Goal: Task Accomplishment & Management: Use online tool/utility

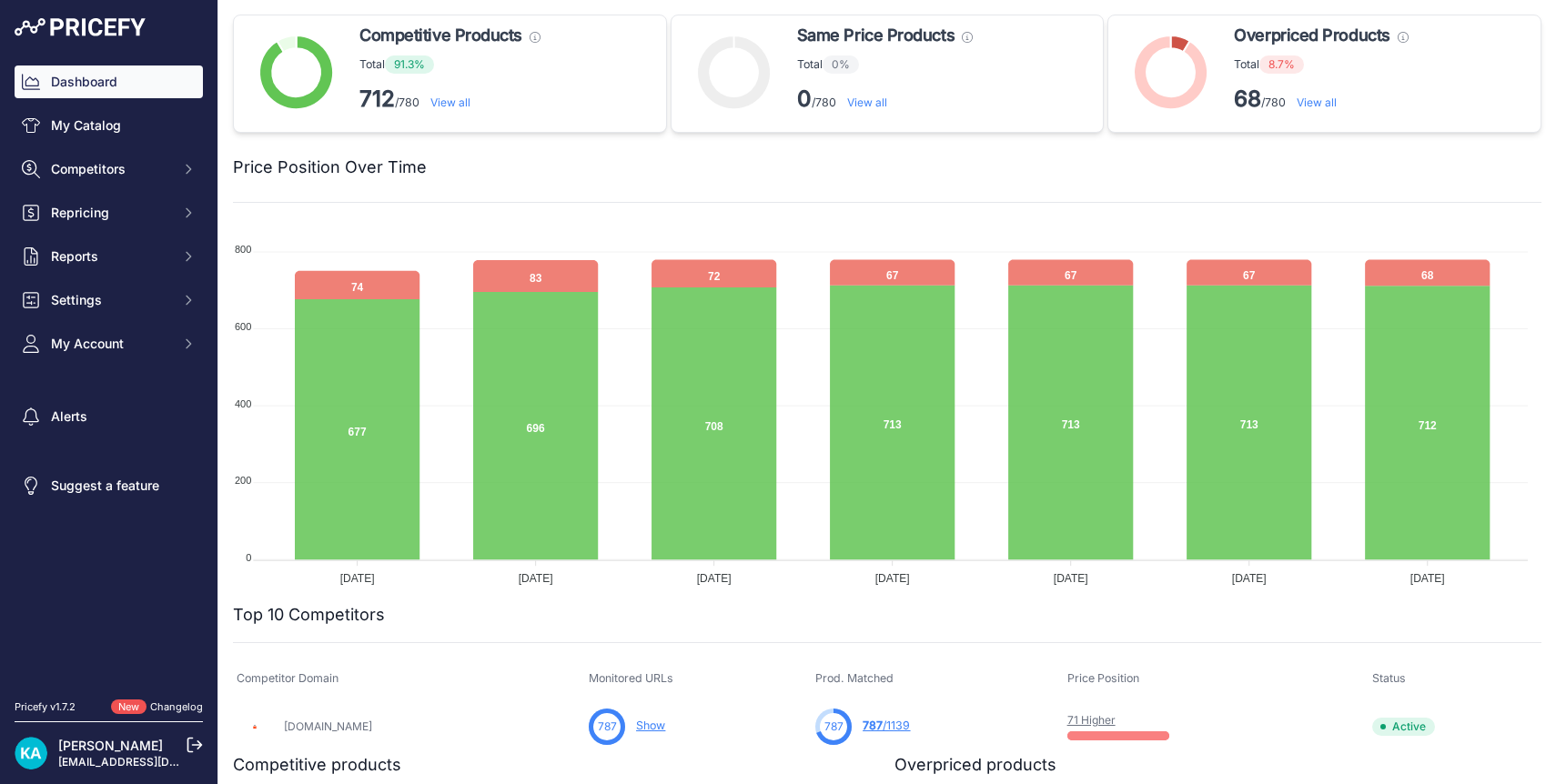
click at [1305, 108] on link "View all" at bounding box center [1316, 103] width 40 height 14
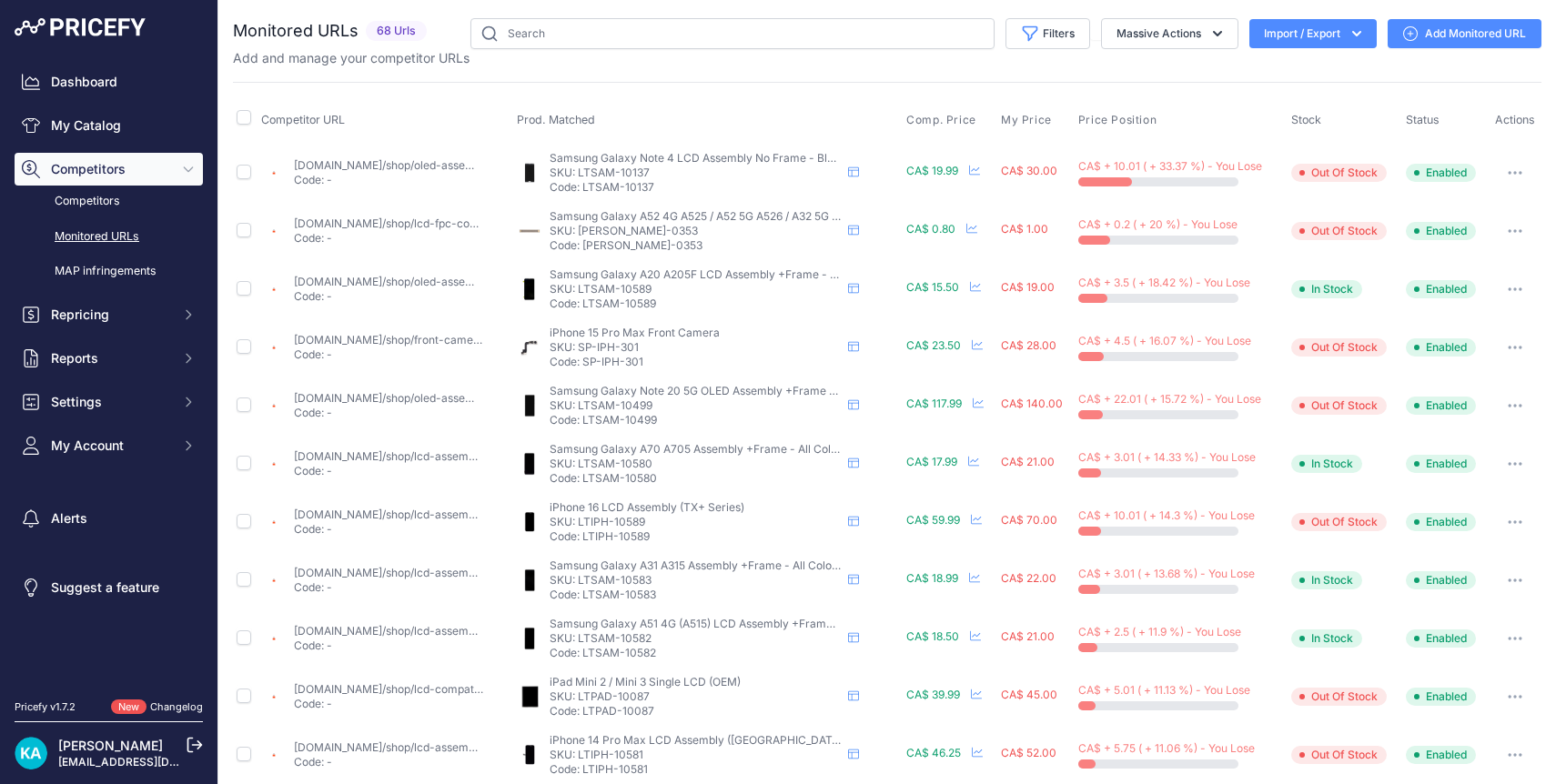
click at [84, 28] on img at bounding box center [80, 27] width 131 height 19
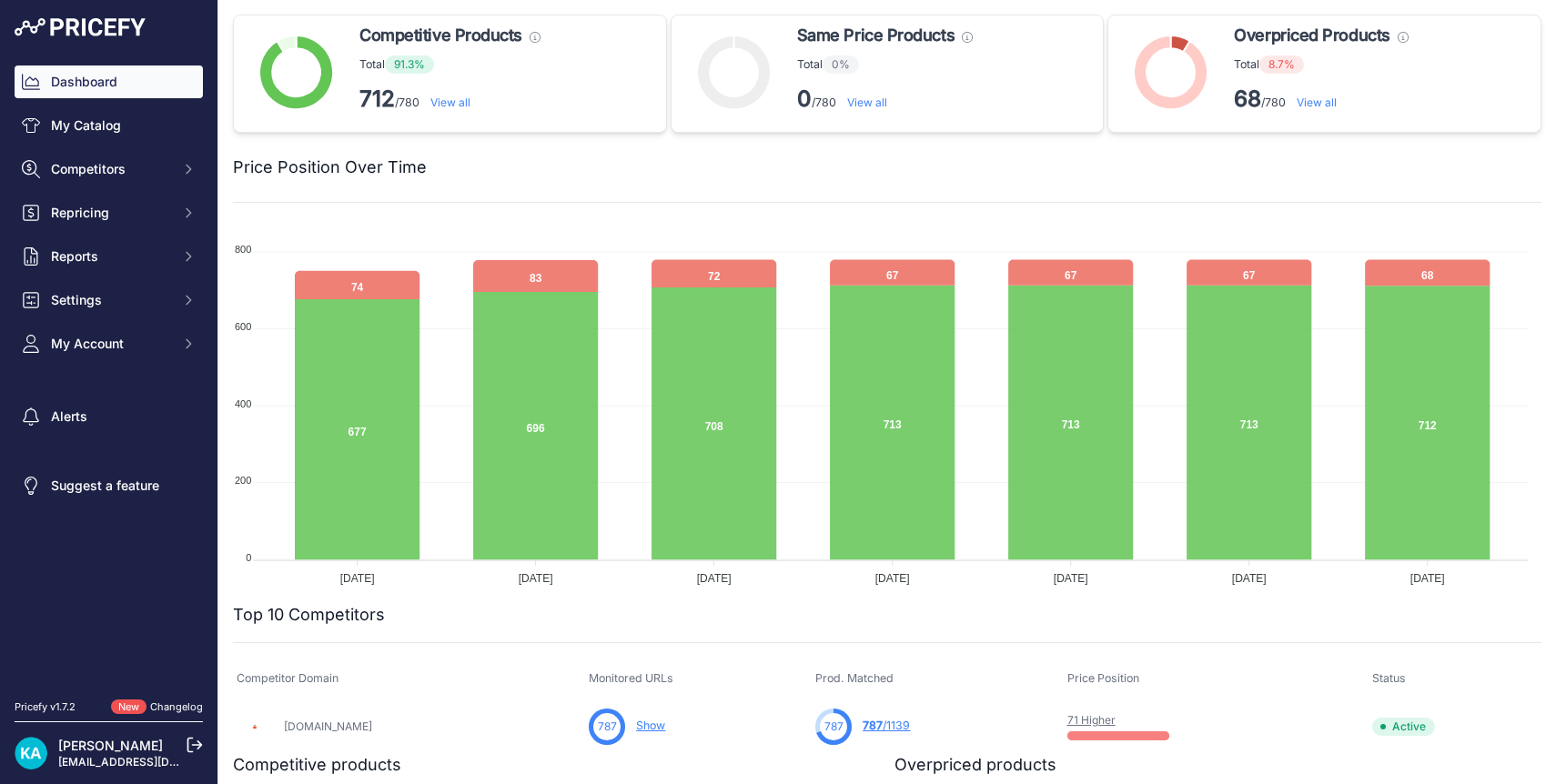
click at [1307, 109] on link "View all" at bounding box center [1316, 103] width 40 height 14
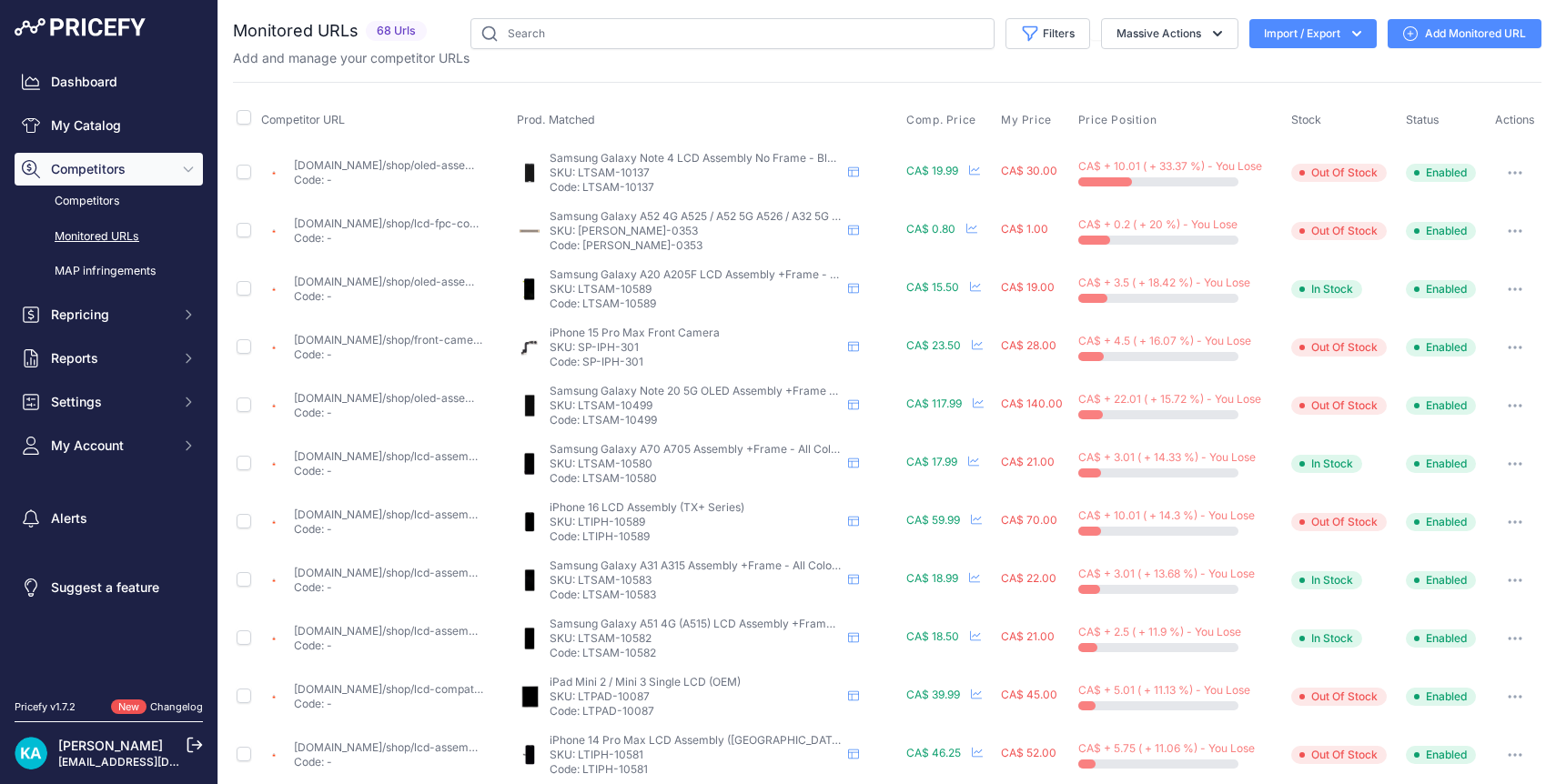
click at [123, 29] on img at bounding box center [80, 27] width 131 height 19
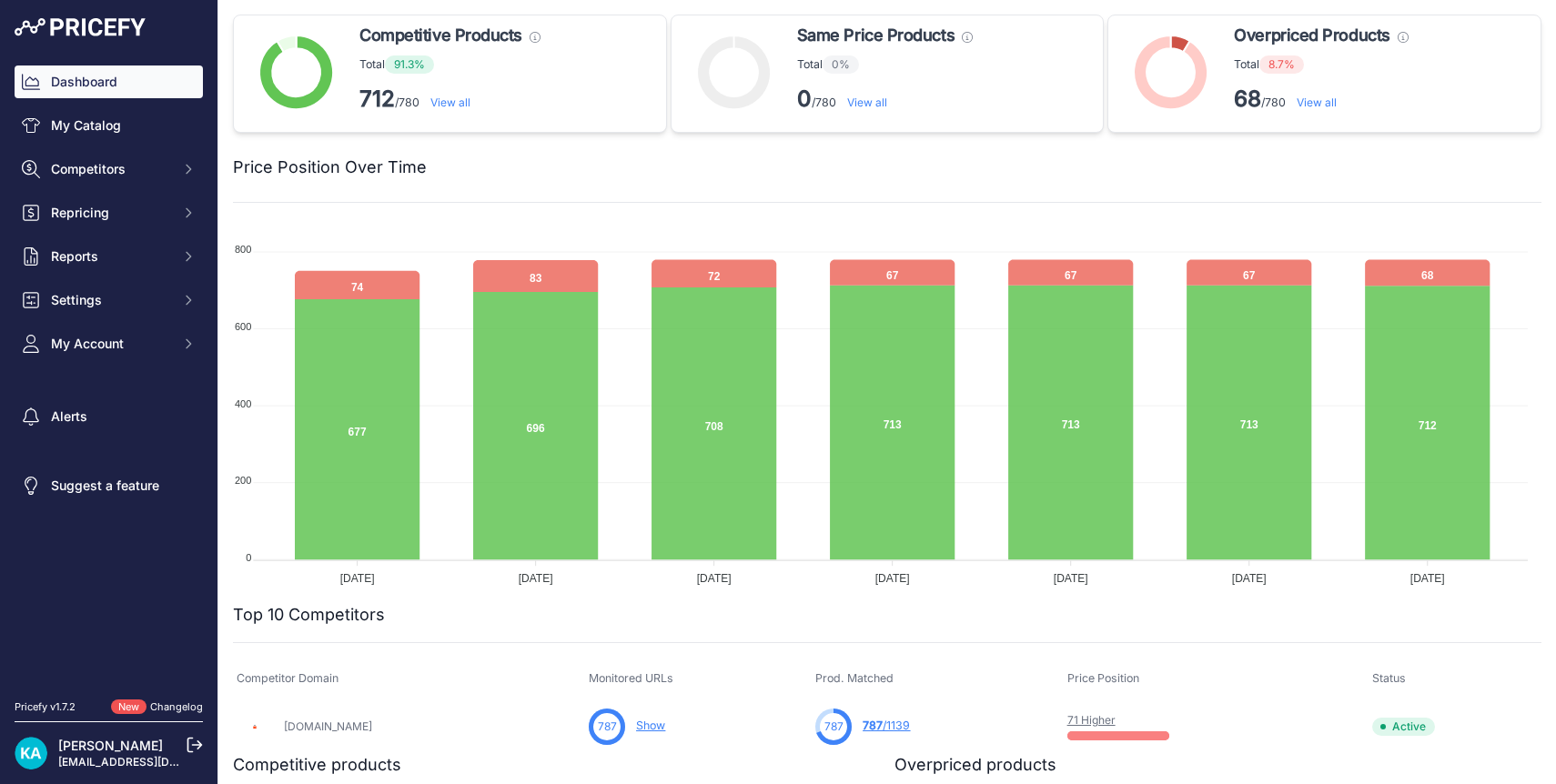
click at [1309, 106] on link "View all" at bounding box center [1316, 103] width 40 height 14
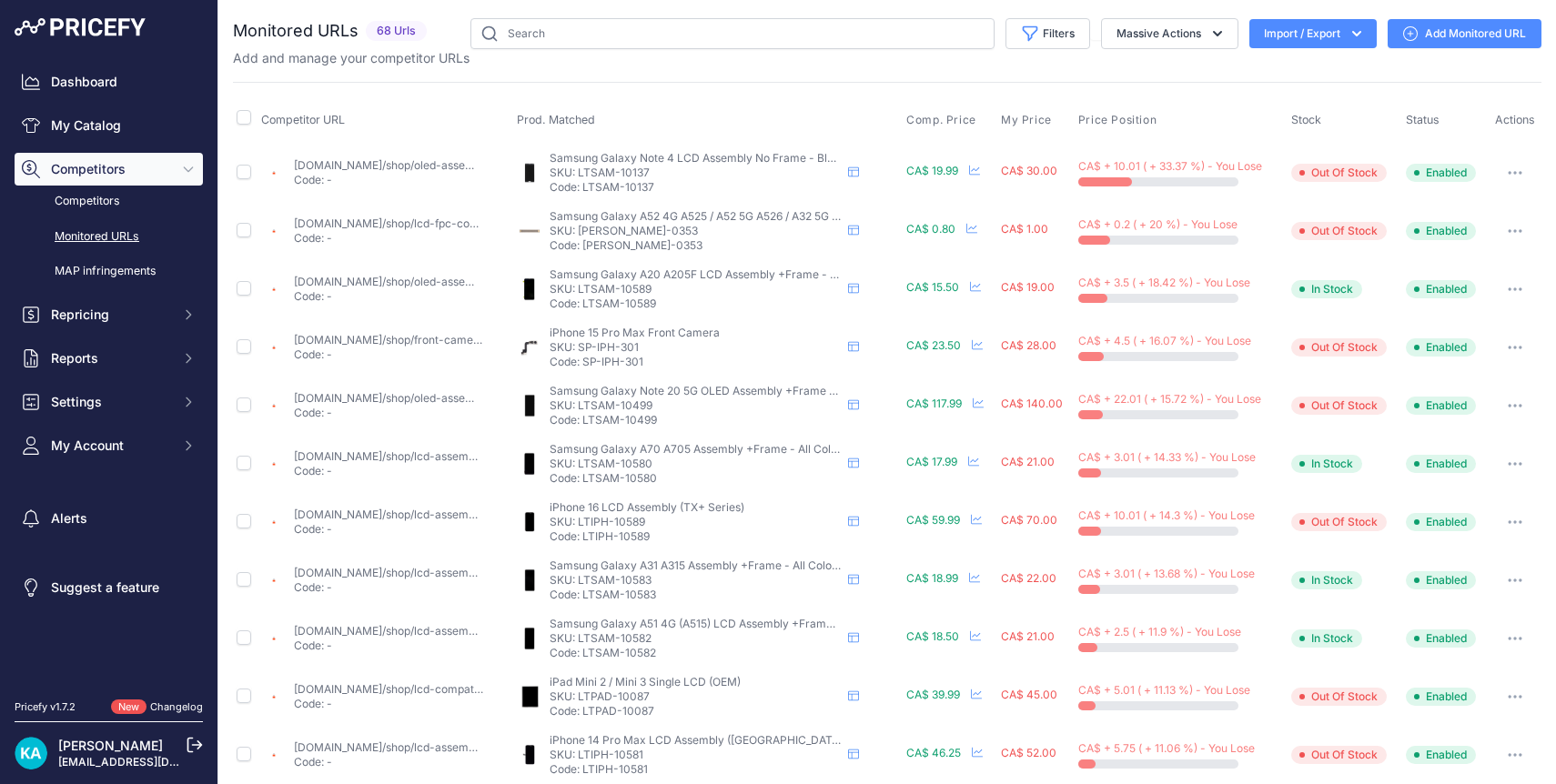
click at [628, 342] on p "SKU: SP-IPH-301" at bounding box center [694, 347] width 291 height 15
